Goal: Task Accomplishment & Management: Manage account settings

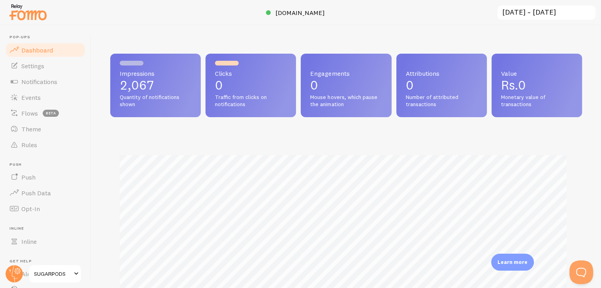
scroll to position [394722, 394464]
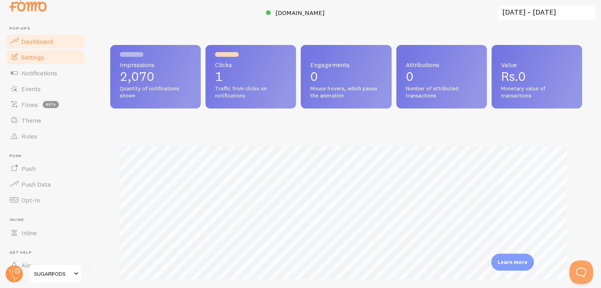
click at [37, 56] on span "Settings" at bounding box center [32, 57] width 23 height 8
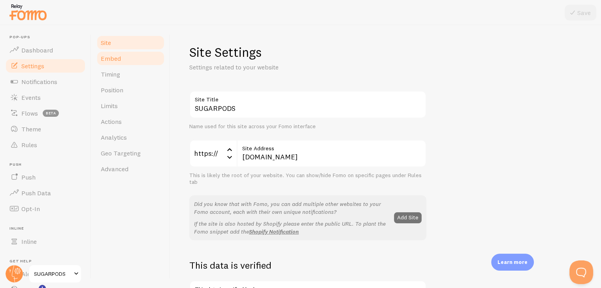
click at [115, 65] on link "Embed" at bounding box center [130, 59] width 69 height 16
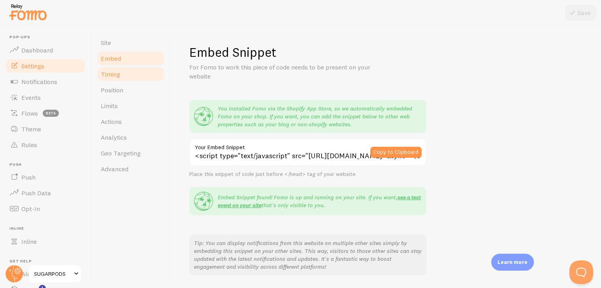
click at [115, 77] on span "Timing" at bounding box center [110, 74] width 19 height 8
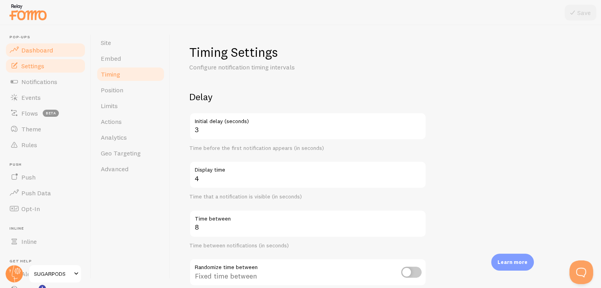
click at [39, 50] on span "Dashboard" at bounding box center [37, 50] width 32 height 8
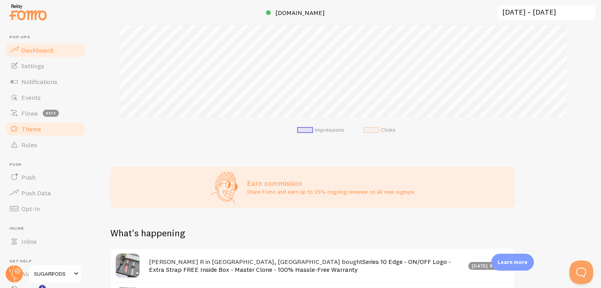
scroll to position [197, 0]
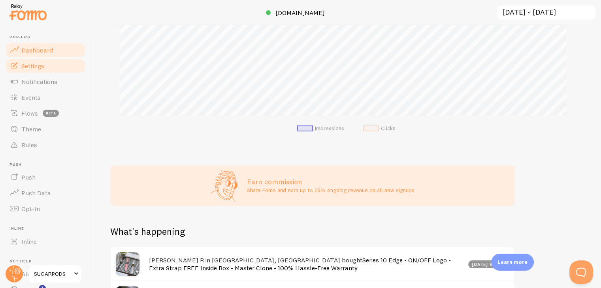
click at [36, 70] on link "Settings" at bounding box center [45, 66] width 81 height 16
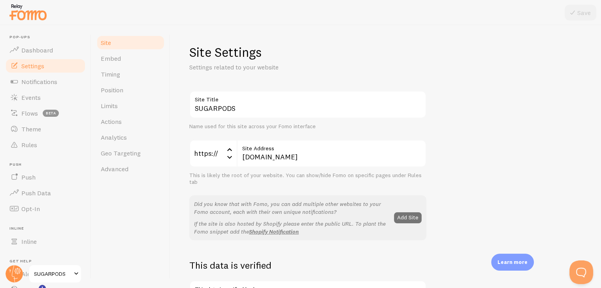
click at [225, 152] on icon at bounding box center [229, 149] width 9 height 9
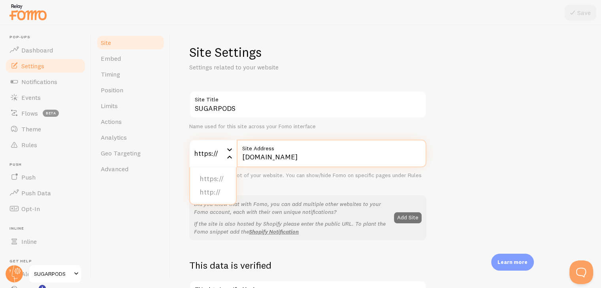
click at [257, 154] on input "[DOMAIN_NAME]" at bounding box center [332, 154] width 190 height 28
click at [268, 159] on input "[DOMAIN_NAME]" at bounding box center [332, 154] width 190 height 28
click at [272, 159] on input "[DOMAIN_NAME]" at bounding box center [332, 154] width 190 height 28
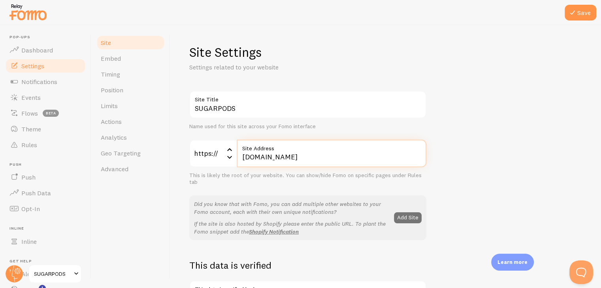
type input "searchabhi.com"
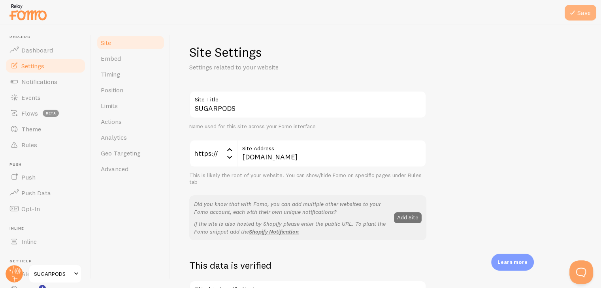
click at [575, 14] on icon at bounding box center [572, 12] width 9 height 9
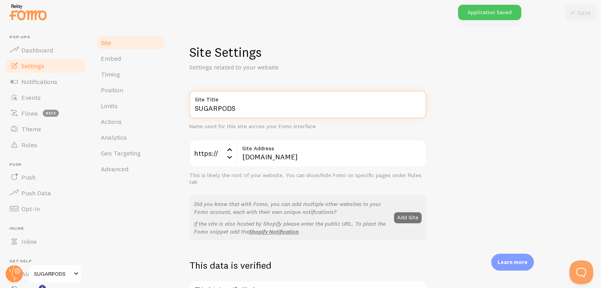
click at [216, 110] on input "SUGARPODS" at bounding box center [307, 105] width 237 height 28
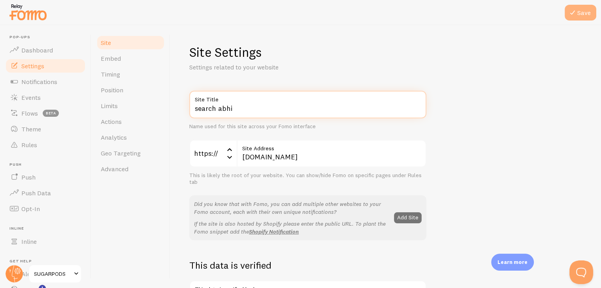
type input "search abhi"
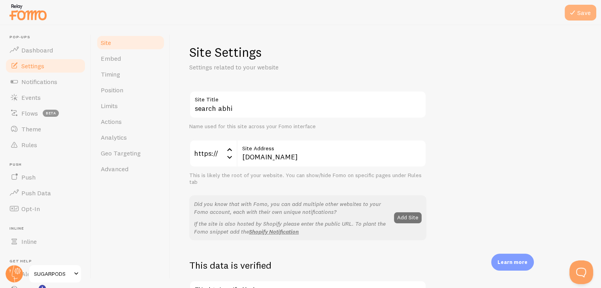
click at [577, 9] on button "Save" at bounding box center [580, 13] width 32 height 16
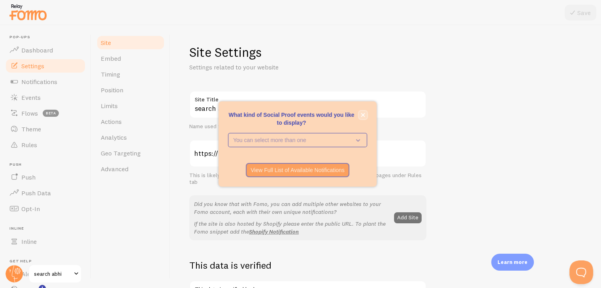
click at [362, 115] on icon "close," at bounding box center [363, 115] width 4 height 4
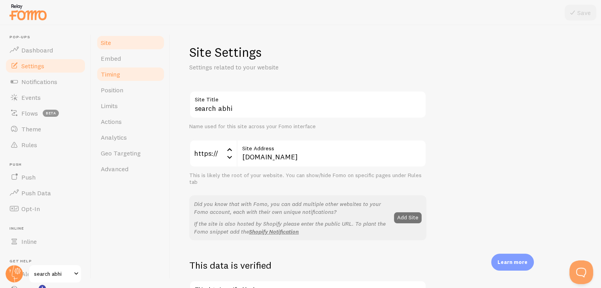
click at [128, 76] on link "Timing" at bounding box center [130, 74] width 69 height 16
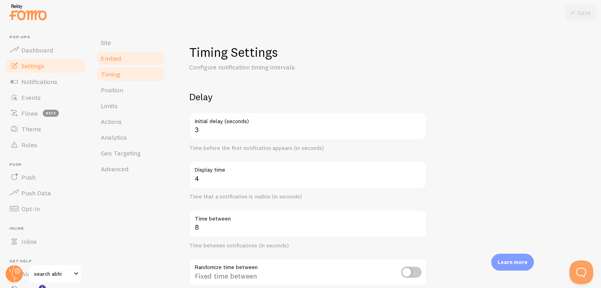
click at [113, 58] on span "Embed" at bounding box center [111, 59] width 20 height 8
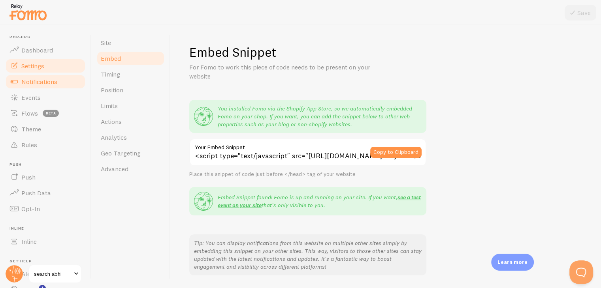
click at [21, 84] on link "Notifications" at bounding box center [45, 82] width 81 height 16
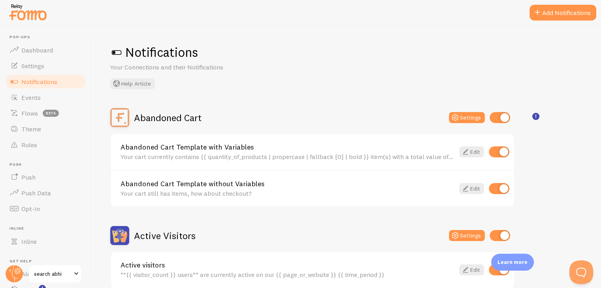
click at [498, 117] on input "checkbox" at bounding box center [499, 117] width 21 height 11
checkbox input "false"
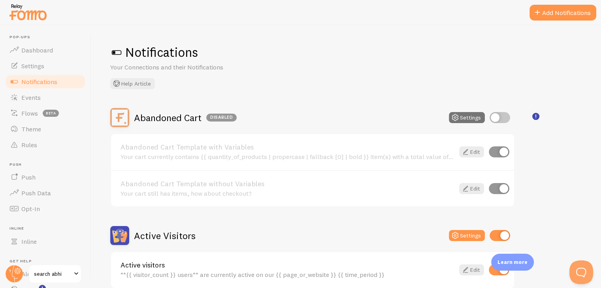
click at [502, 156] on input "checkbox" at bounding box center [499, 152] width 21 height 11
checkbox input "false"
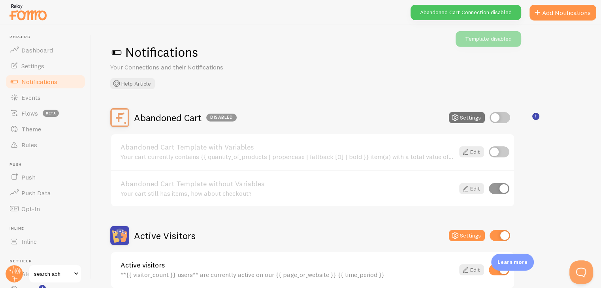
click at [498, 188] on input "checkbox" at bounding box center [499, 188] width 21 height 11
checkbox input "false"
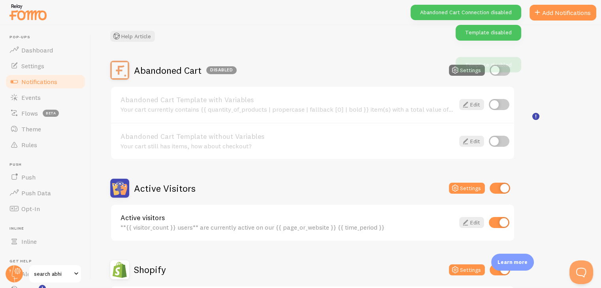
scroll to position [118, 0]
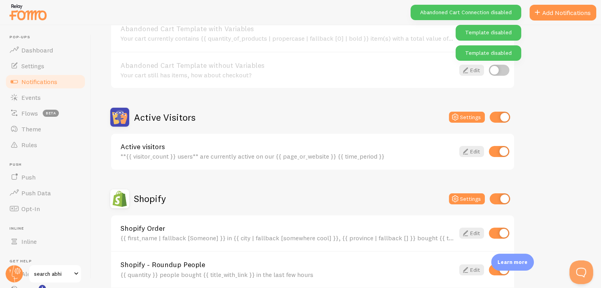
click at [496, 117] on input "checkbox" at bounding box center [499, 117] width 21 height 11
checkbox input "false"
click at [502, 154] on input "checkbox" at bounding box center [499, 151] width 21 height 11
checkbox input "false"
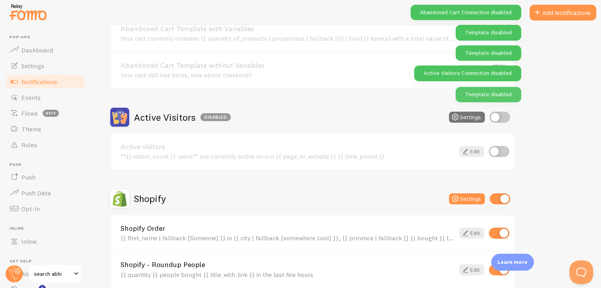
click at [505, 197] on input "checkbox" at bounding box center [499, 199] width 21 height 11
checkbox input "false"
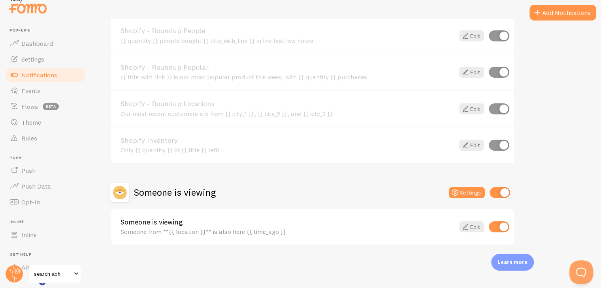
scroll to position [9, 0]
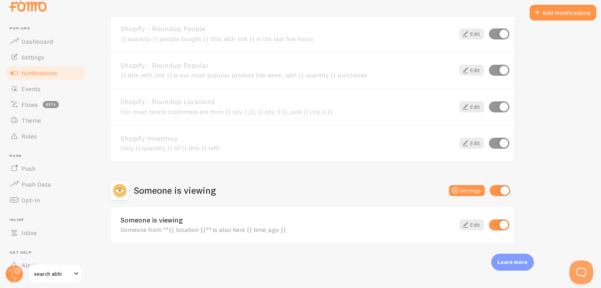
click at [499, 185] on input "checkbox" at bounding box center [499, 190] width 21 height 11
checkbox input "false"
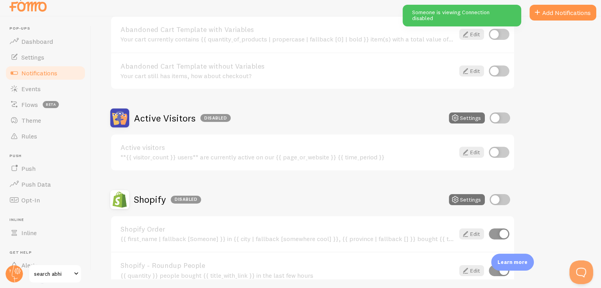
scroll to position [0, 0]
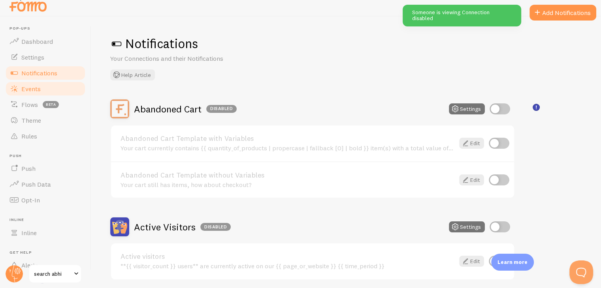
click at [34, 90] on span "Events" at bounding box center [30, 89] width 19 height 8
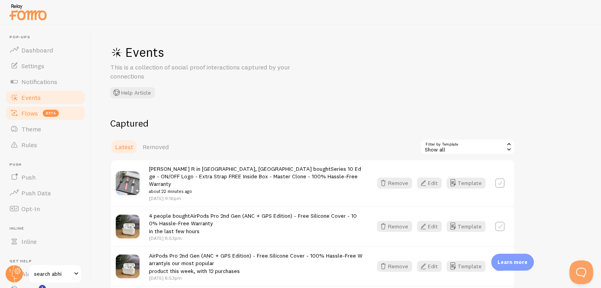
click at [35, 115] on span "Flows" at bounding box center [29, 113] width 17 height 8
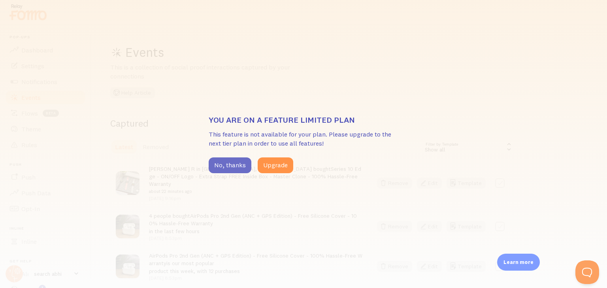
click at [219, 161] on button "No, thanks" at bounding box center [230, 166] width 43 height 16
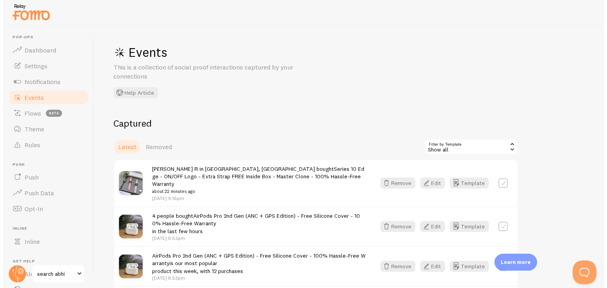
scroll to position [54, 0]
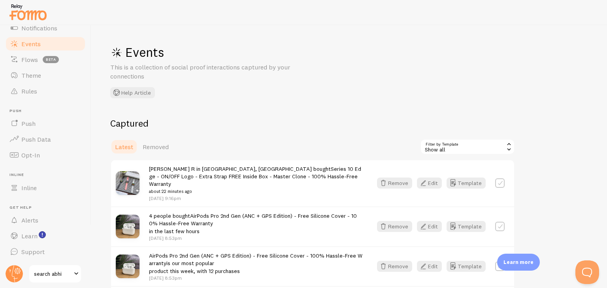
click at [67, 280] on link "search abhi" at bounding box center [54, 274] width 53 height 19
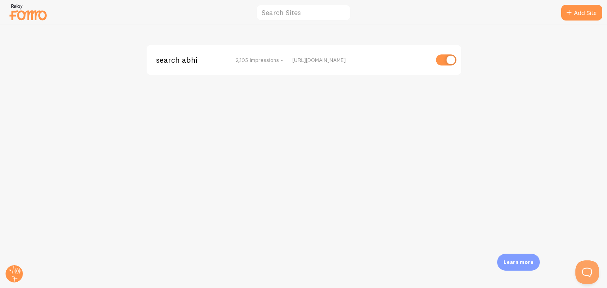
click at [438, 60] on input "checkbox" at bounding box center [446, 60] width 21 height 11
checkbox input "false"
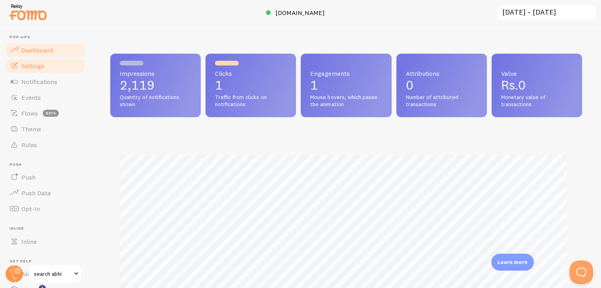
click at [58, 68] on link "Settings" at bounding box center [45, 66] width 81 height 16
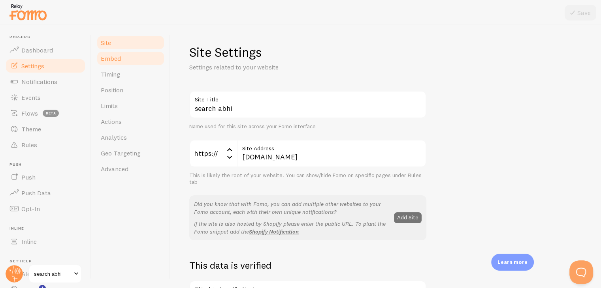
click at [117, 64] on link "Embed" at bounding box center [130, 59] width 69 height 16
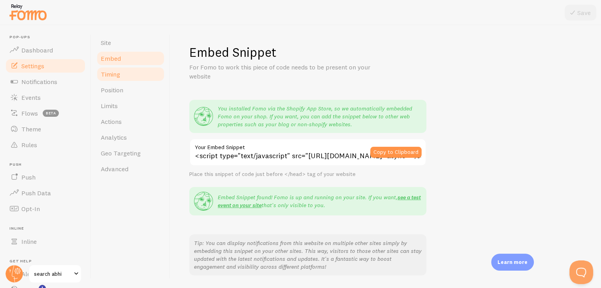
click at [115, 78] on span "Timing" at bounding box center [110, 74] width 19 height 8
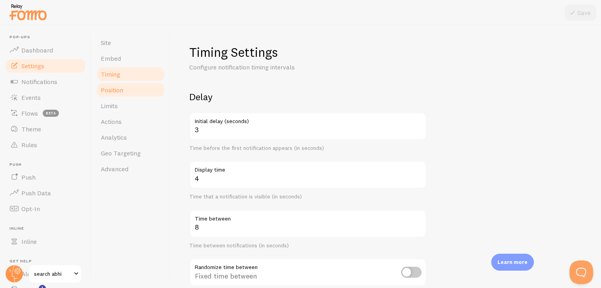
click at [116, 90] on span "Position" at bounding box center [112, 90] width 23 height 8
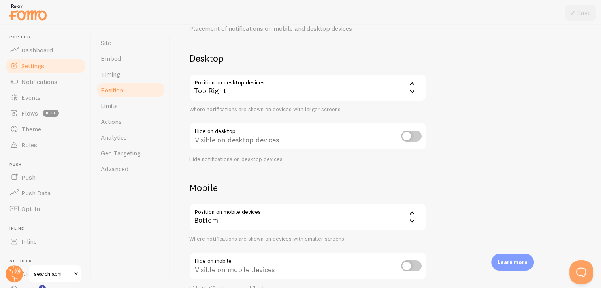
scroll to position [80, 0]
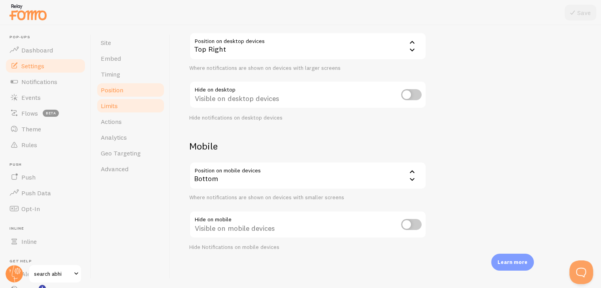
click at [118, 106] on link "Limits" at bounding box center [130, 106] width 69 height 16
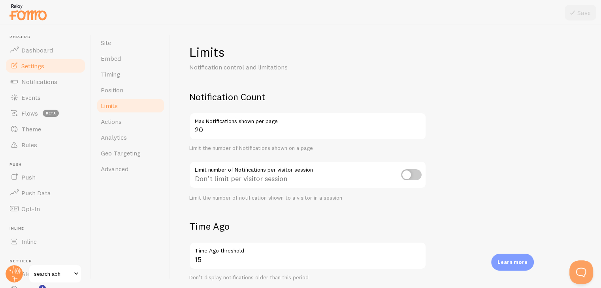
scroll to position [6, 0]
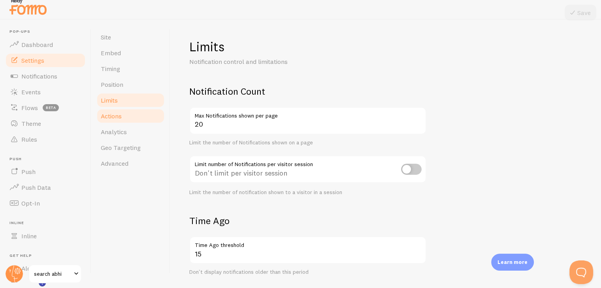
click at [114, 120] on link "Actions" at bounding box center [130, 116] width 69 height 16
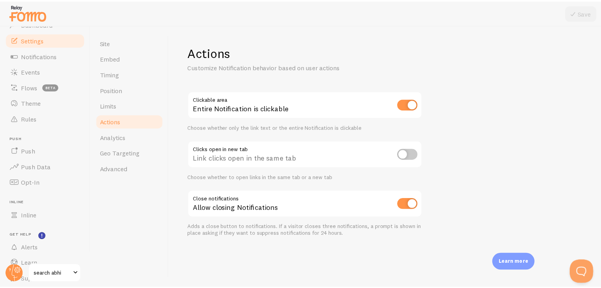
scroll to position [54, 0]
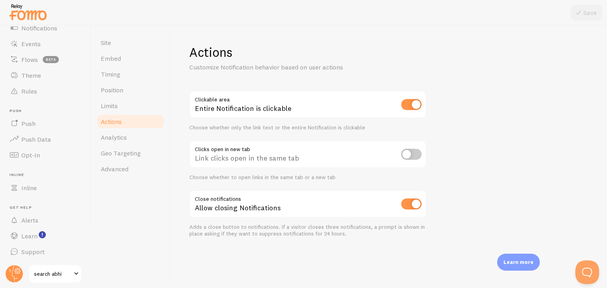
click at [69, 276] on span "search abhi" at bounding box center [53, 273] width 38 height 9
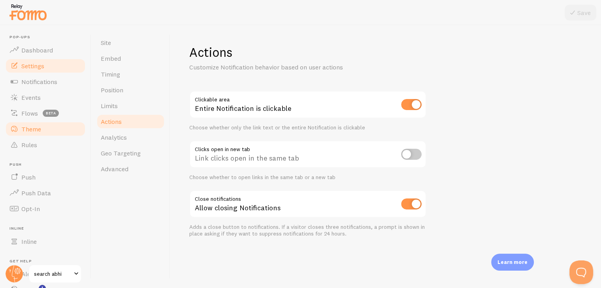
click at [30, 131] on span "Theme" at bounding box center [31, 129] width 20 height 8
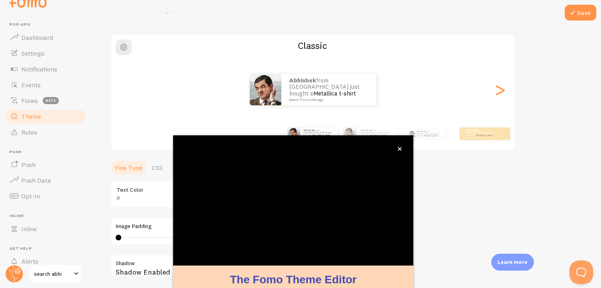
scroll to position [68, 0]
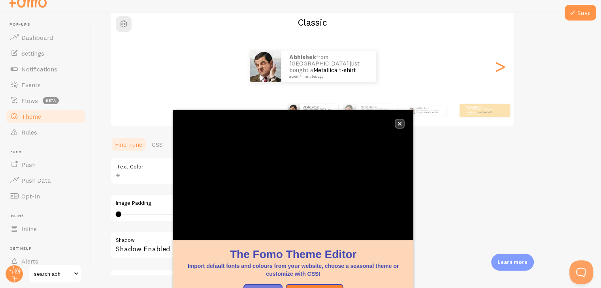
click at [401, 123] on icon "close," at bounding box center [400, 124] width 4 height 4
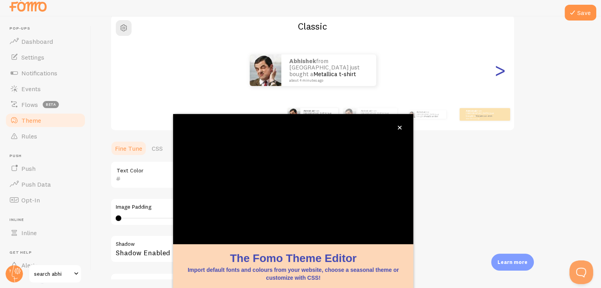
click at [500, 73] on div ">" at bounding box center [499, 70] width 9 height 57
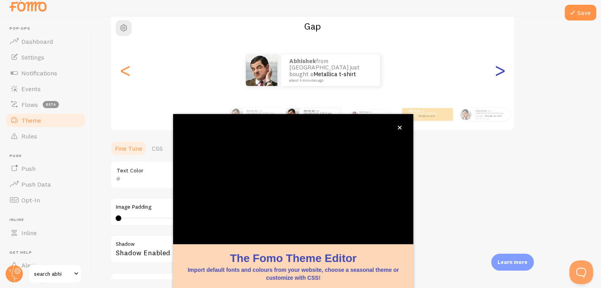
click at [500, 73] on div ">" at bounding box center [499, 70] width 9 height 57
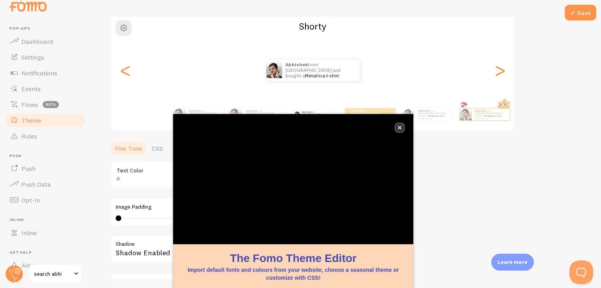
click at [397, 127] on button "close," at bounding box center [399, 128] width 8 height 8
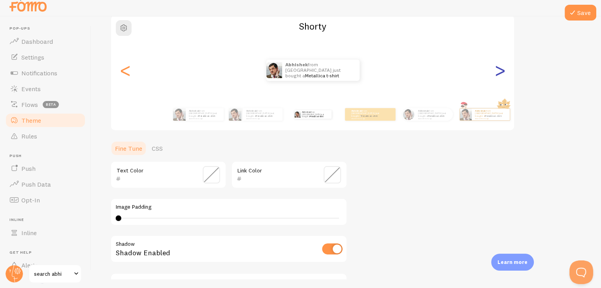
click at [500, 71] on div ">" at bounding box center [499, 70] width 9 height 57
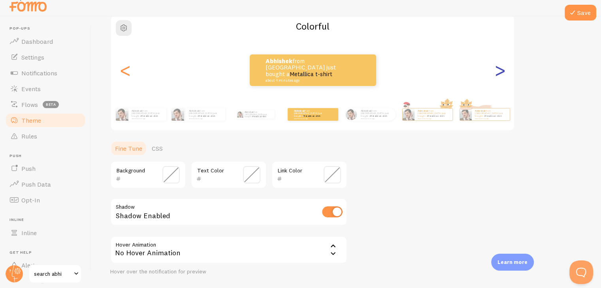
click at [500, 71] on div ">" at bounding box center [499, 70] width 9 height 57
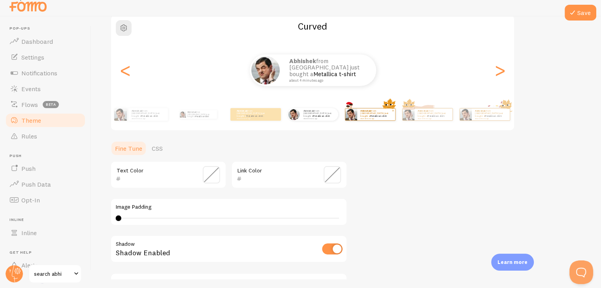
click at [384, 119] on div "Abhishek from India just bought a Metallica t-shirt about 4 minutes ago" at bounding box center [376, 115] width 38 height 12
type input "0"
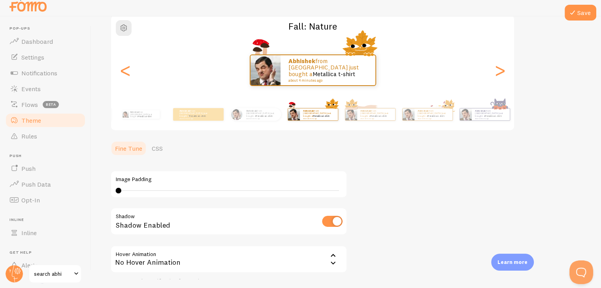
click at [401, 117] on div "Abhishek from India just bought a Metallica t-shirt about 4 minutes ago Abhishe…" at bounding box center [227, 114] width 453 height 22
click at [412, 117] on img at bounding box center [408, 115] width 12 height 12
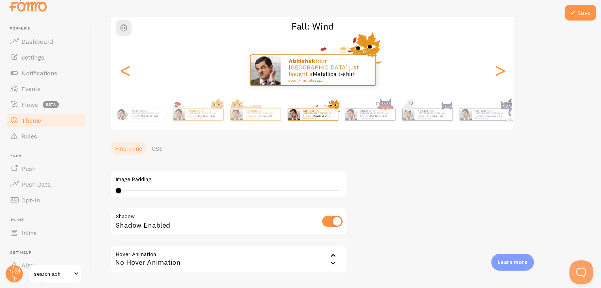
click at [335, 117] on p "Abhishek from India just bought a Metallica t-shirt about 4 minutes ago" at bounding box center [319, 114] width 32 height 10
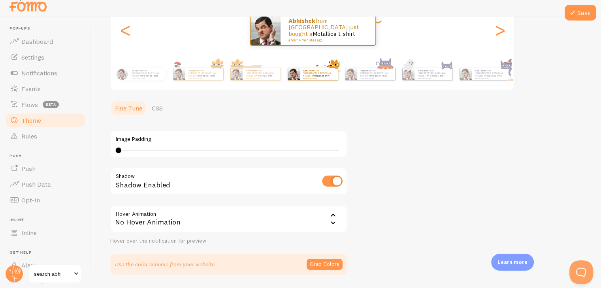
scroll to position [141, 0]
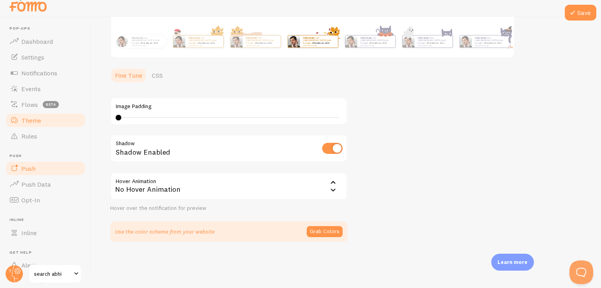
click at [32, 168] on span "Push" at bounding box center [28, 169] width 14 height 8
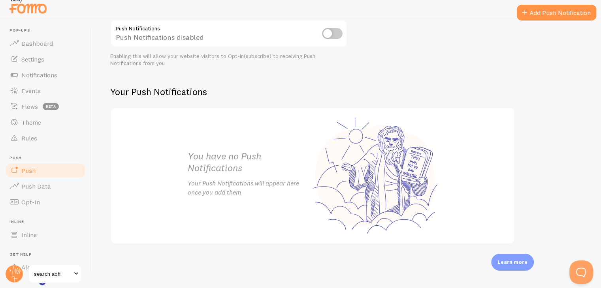
scroll to position [9, 0]
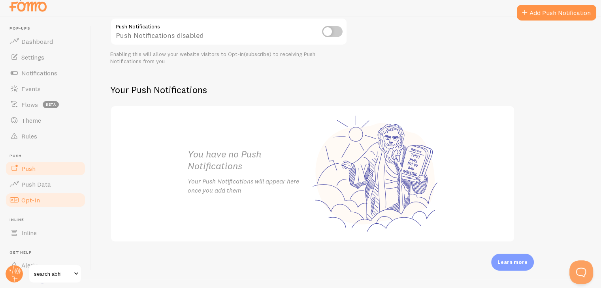
click at [28, 199] on span "Opt-In" at bounding box center [30, 200] width 19 height 8
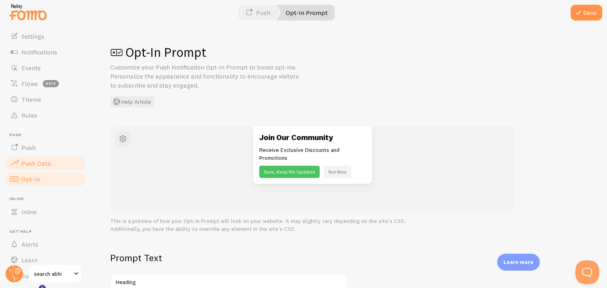
scroll to position [54, 0]
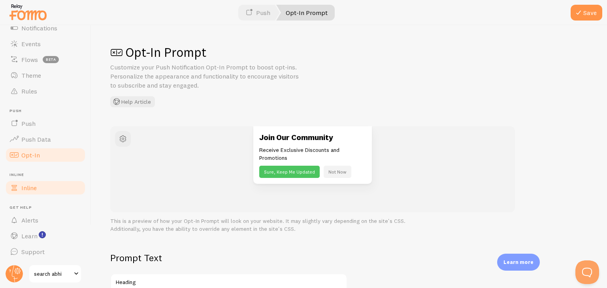
click at [29, 190] on span "Inline" at bounding box center [28, 188] width 15 height 8
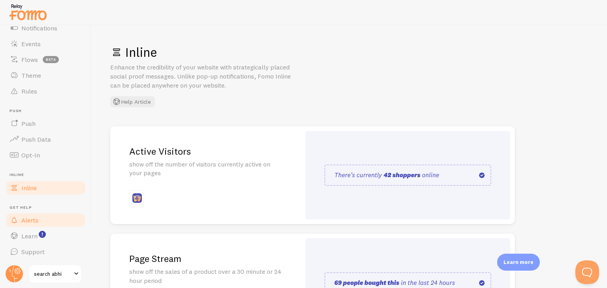
click at [27, 218] on span "Alerts" at bounding box center [29, 220] width 17 height 8
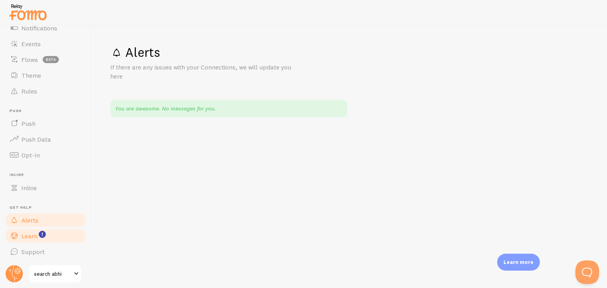
click at [28, 233] on span "Learn" at bounding box center [29, 236] width 16 height 8
